Goal: Task Accomplishment & Management: Manage account settings

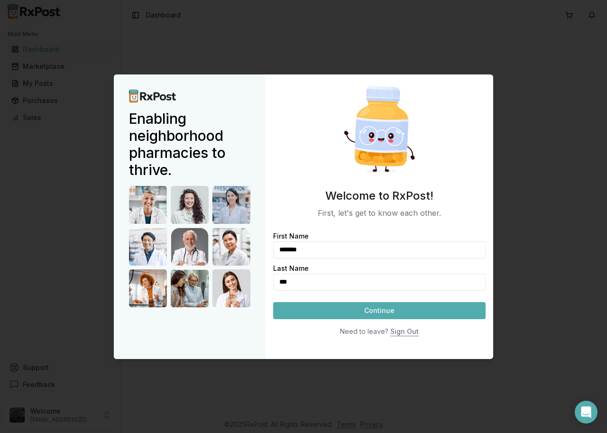
click at [388, 308] on button "Continue" at bounding box center [379, 310] width 212 height 17
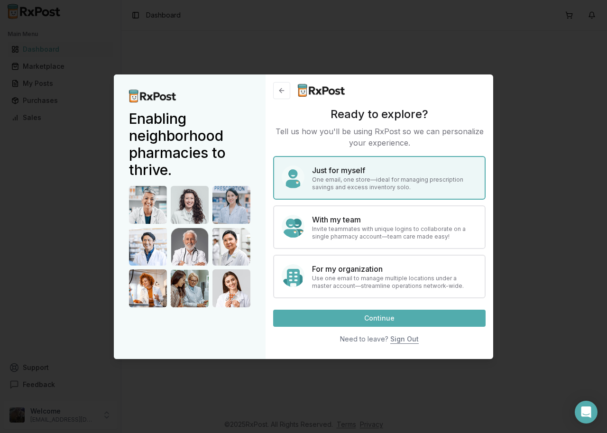
click at [397, 317] on button "Continue" at bounding box center [379, 318] width 212 height 17
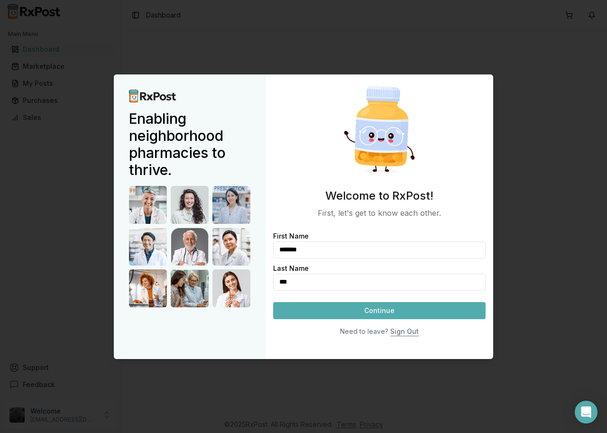
click at [51, 126] on div at bounding box center [303, 216] width 607 height 433
click at [398, 314] on button "Continue" at bounding box center [379, 310] width 212 height 17
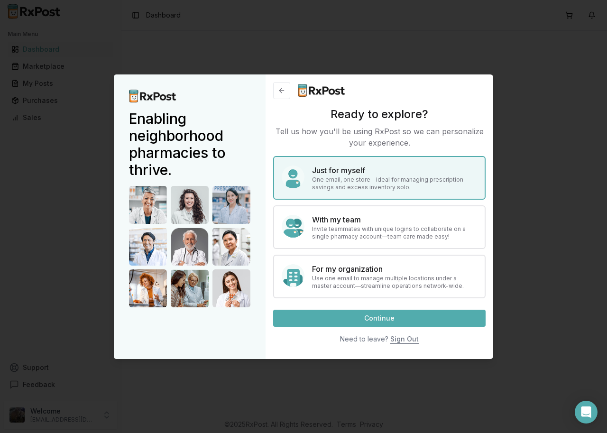
click at [383, 320] on button "Continue" at bounding box center [379, 318] width 212 height 17
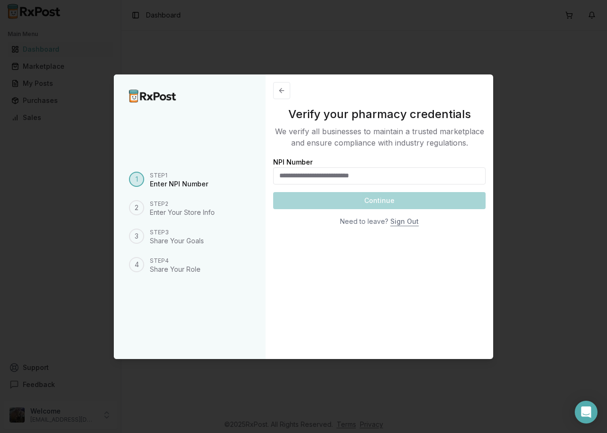
click at [319, 180] on input "NPI Number" at bounding box center [379, 175] width 212 height 17
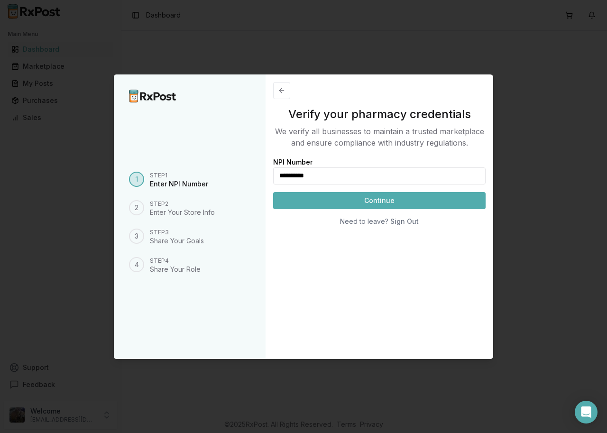
type input "**********"
drag, startPoint x: 400, startPoint y: 201, endPoint x: 399, endPoint y: 195, distance: 5.7
click at [400, 200] on button "Continue" at bounding box center [379, 200] width 212 height 17
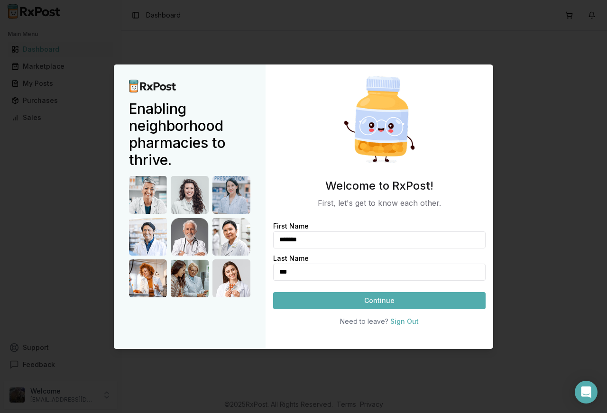
click at [408, 324] on button "Sign Out" at bounding box center [404, 321] width 28 height 17
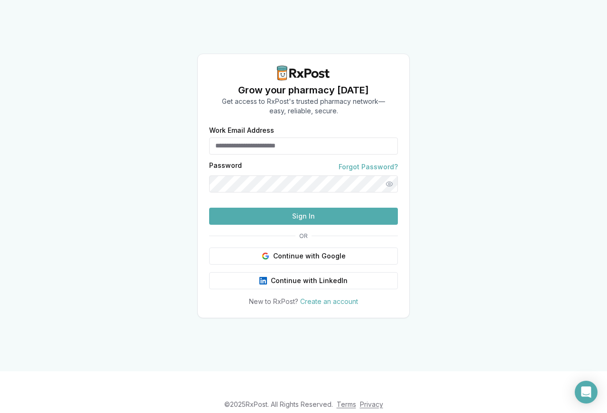
click at [286, 137] on input "Work Email Address" at bounding box center [303, 145] width 189 height 17
type input "**********"
click at [283, 225] on button "Sign In" at bounding box center [303, 216] width 189 height 17
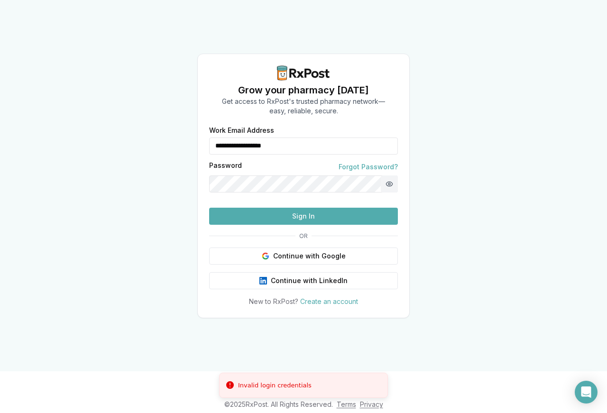
click at [397, 165] on div "**********" at bounding box center [303, 216] width 211 height 179
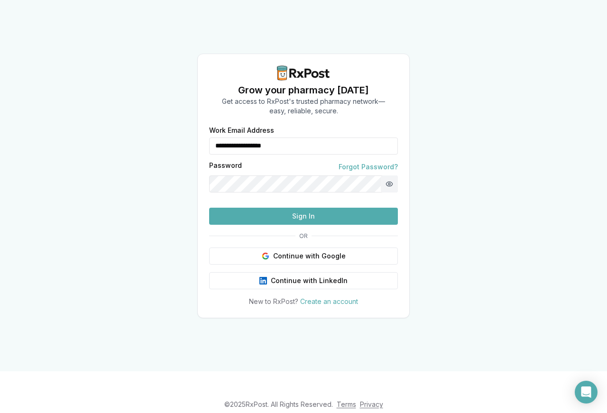
click at [390, 175] on button "Show password" at bounding box center [389, 183] width 17 height 17
click at [270, 225] on button "Sign In" at bounding box center [303, 216] width 189 height 17
click at [300, 225] on button "Sign In" at bounding box center [303, 216] width 189 height 17
click at [299, 225] on button "Sign In" at bounding box center [303, 216] width 189 height 17
click at [113, 292] on div "**********" at bounding box center [303, 185] width 607 height 371
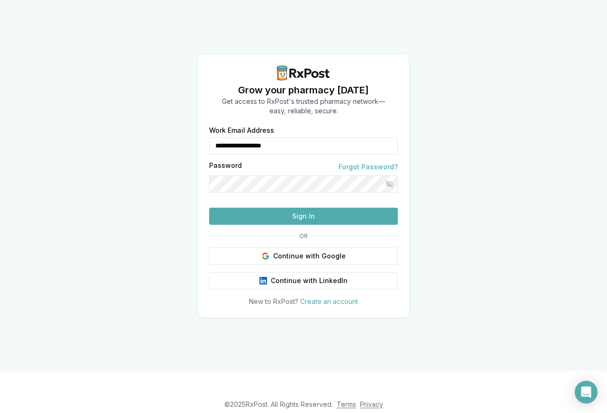
click at [313, 225] on button "Sign In" at bounding box center [303, 216] width 189 height 17
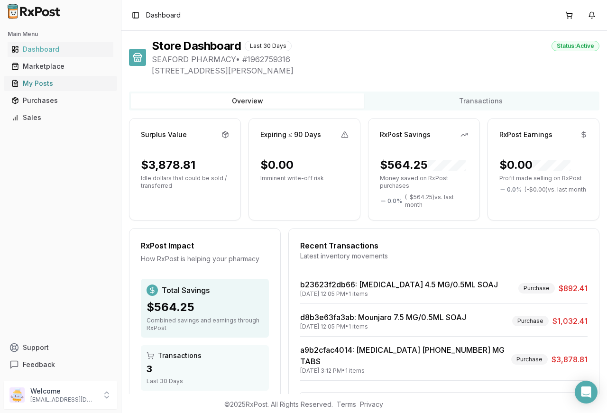
click at [45, 80] on div "My Posts" at bounding box center [60, 83] width 98 height 9
